Goal: Transaction & Acquisition: Subscribe to service/newsletter

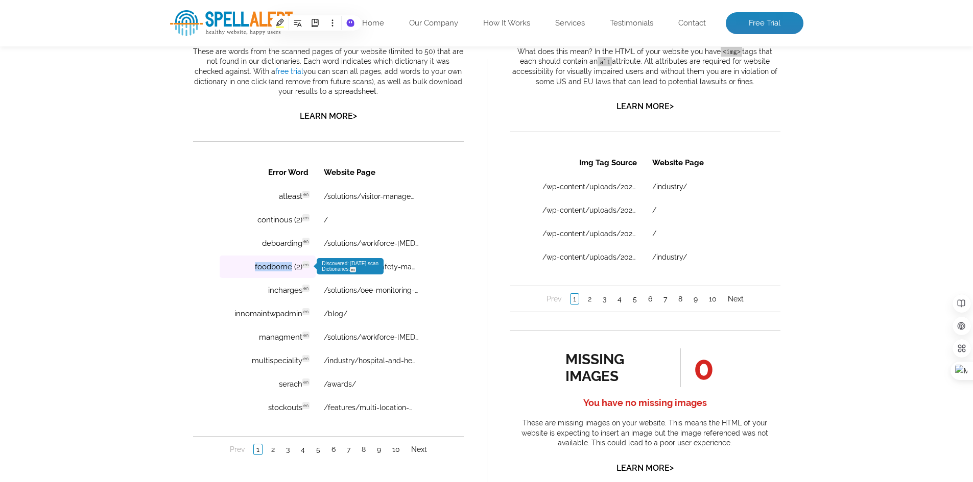
drag, startPoint x: 250, startPoint y: 270, endPoint x: 287, endPoint y: 270, distance: 36.8
click at [287, 270] on td "foodborne (2) en Discovered: [DATE] scan Dictionaries: en" at bounding box center [267, 267] width 96 height 22
copy td "foodborne"
click at [268, 449] on link "2" at bounding box center [272, 450] width 9 height 10
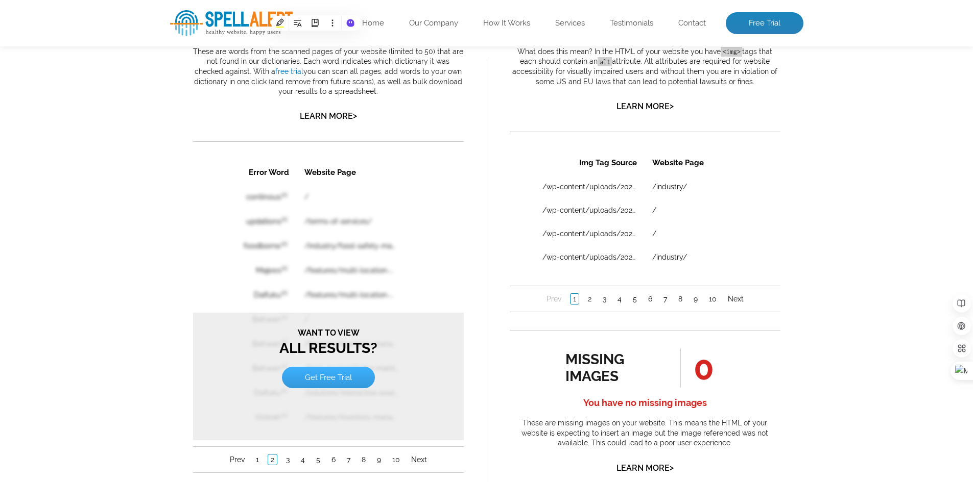
click at [334, 376] on link "Get Free Trial" at bounding box center [327, 377] width 93 height 21
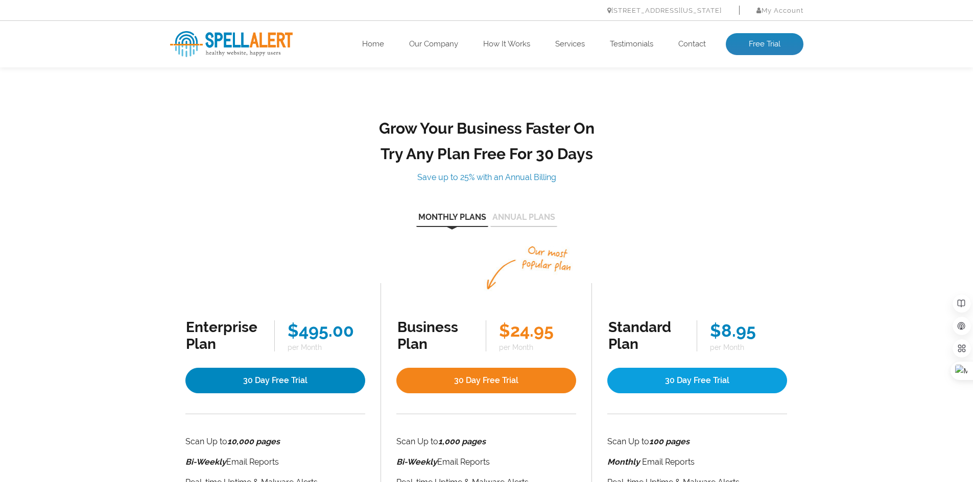
click at [694, 368] on link "30 Day Free Trial" at bounding box center [697, 381] width 180 height 26
